Goal: Information Seeking & Learning: Learn about a topic

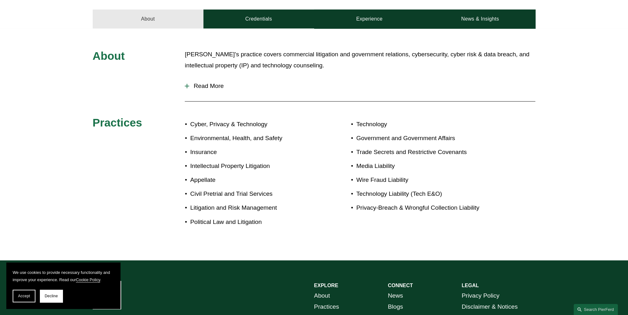
scroll to position [285, 0]
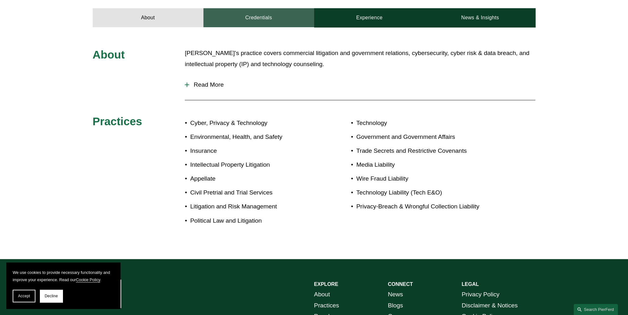
click at [236, 8] on link "Credentials" at bounding box center [259, 17] width 111 height 19
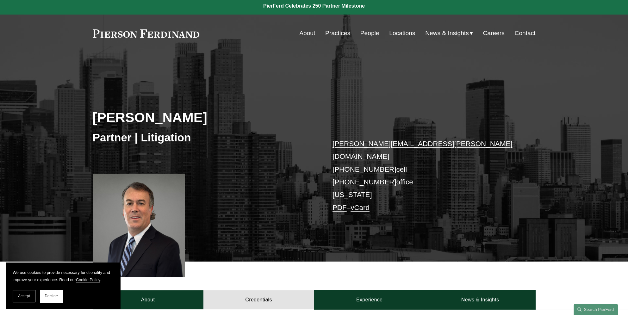
scroll to position [0, 0]
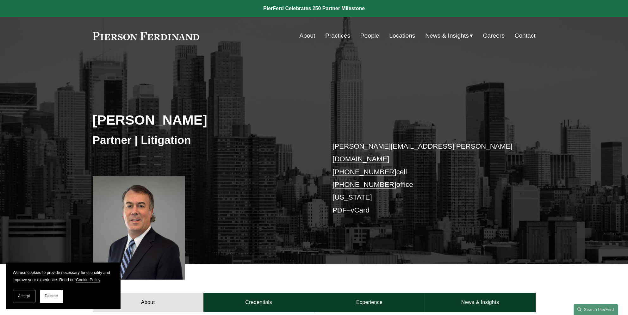
click at [365, 37] on link "People" at bounding box center [370, 36] width 19 height 12
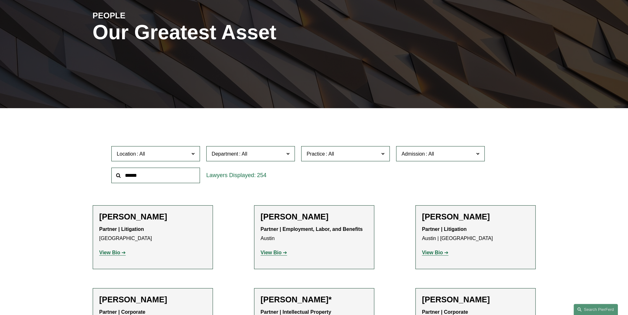
scroll to position [127, 0]
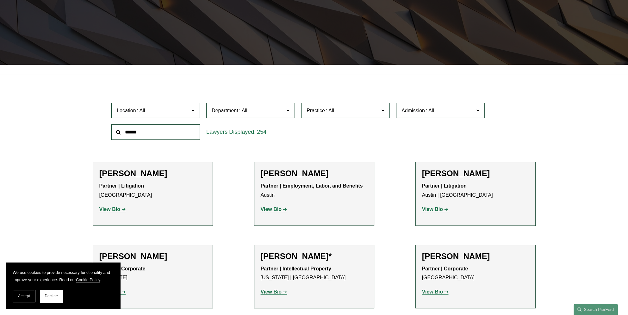
click at [433, 211] on strong "View Bio" at bounding box center [432, 209] width 21 height 5
